Goal: Navigation & Orientation: Find specific page/section

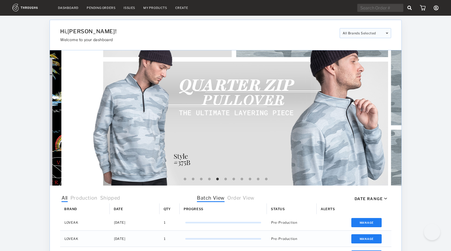
select select "8"
select select "2025"
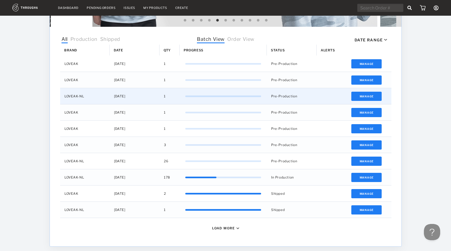
scroll to position [128, 0]
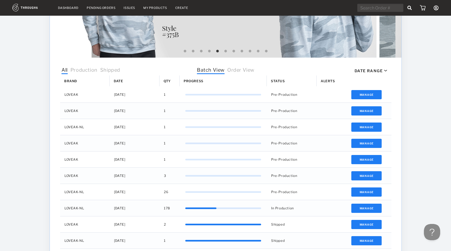
click at [71, 6] on link "Dashboard" at bounding box center [68, 8] width 21 height 4
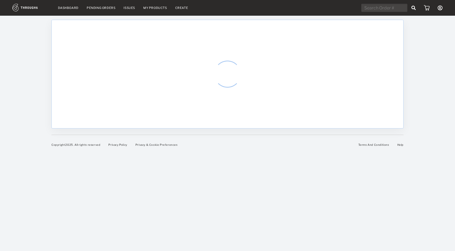
select select "8"
select select "2025"
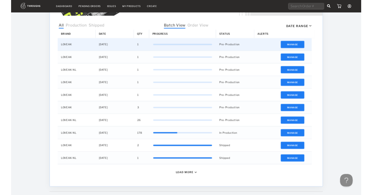
scroll to position [172, 0]
